Goal: Information Seeking & Learning: Check status

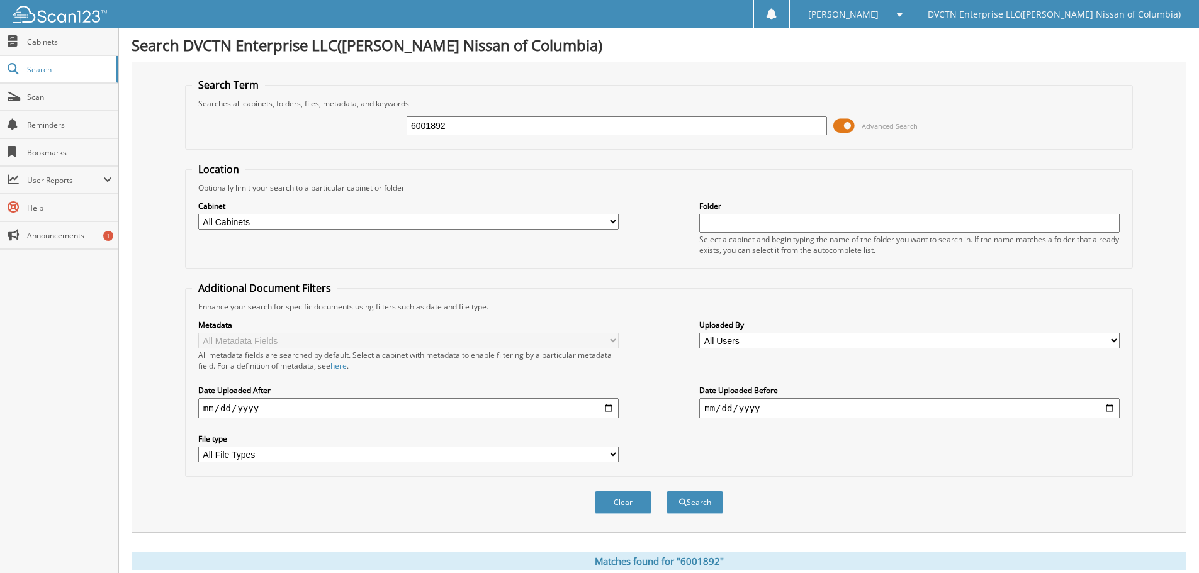
drag, startPoint x: 555, startPoint y: 133, endPoint x: 202, endPoint y: 133, distance: 353.0
click at [205, 133] on div "6001892 Advanced Search" at bounding box center [659, 126] width 934 height 34
type input "146328"
click at [666, 491] on button "Search" at bounding box center [694, 502] width 57 height 23
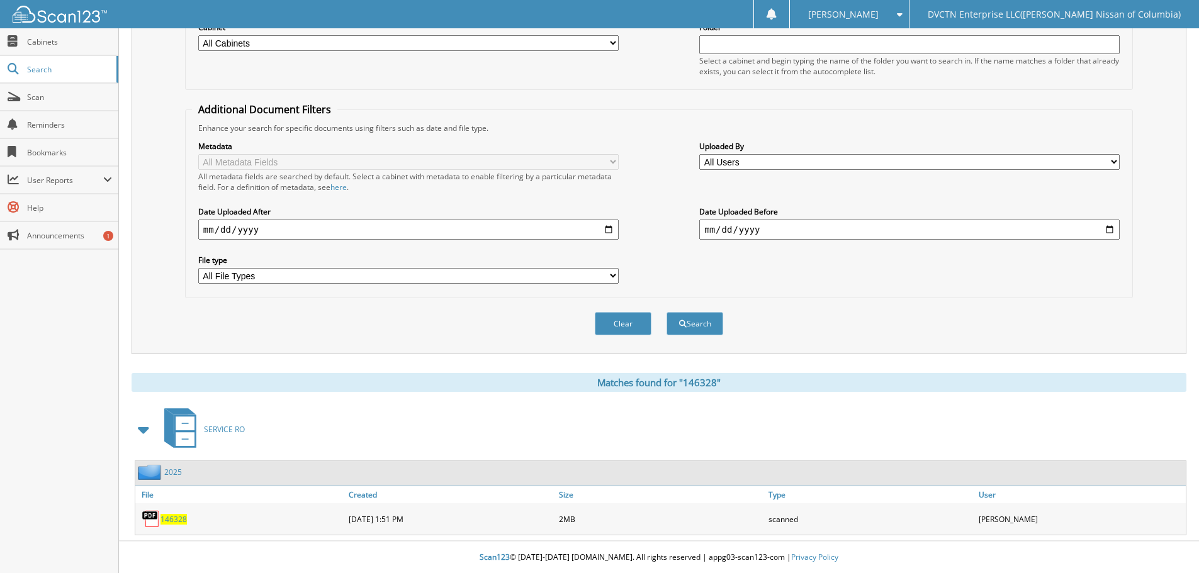
click at [177, 522] on span "146328" at bounding box center [173, 519] width 26 height 11
